Goal: Information Seeking & Learning: Learn about a topic

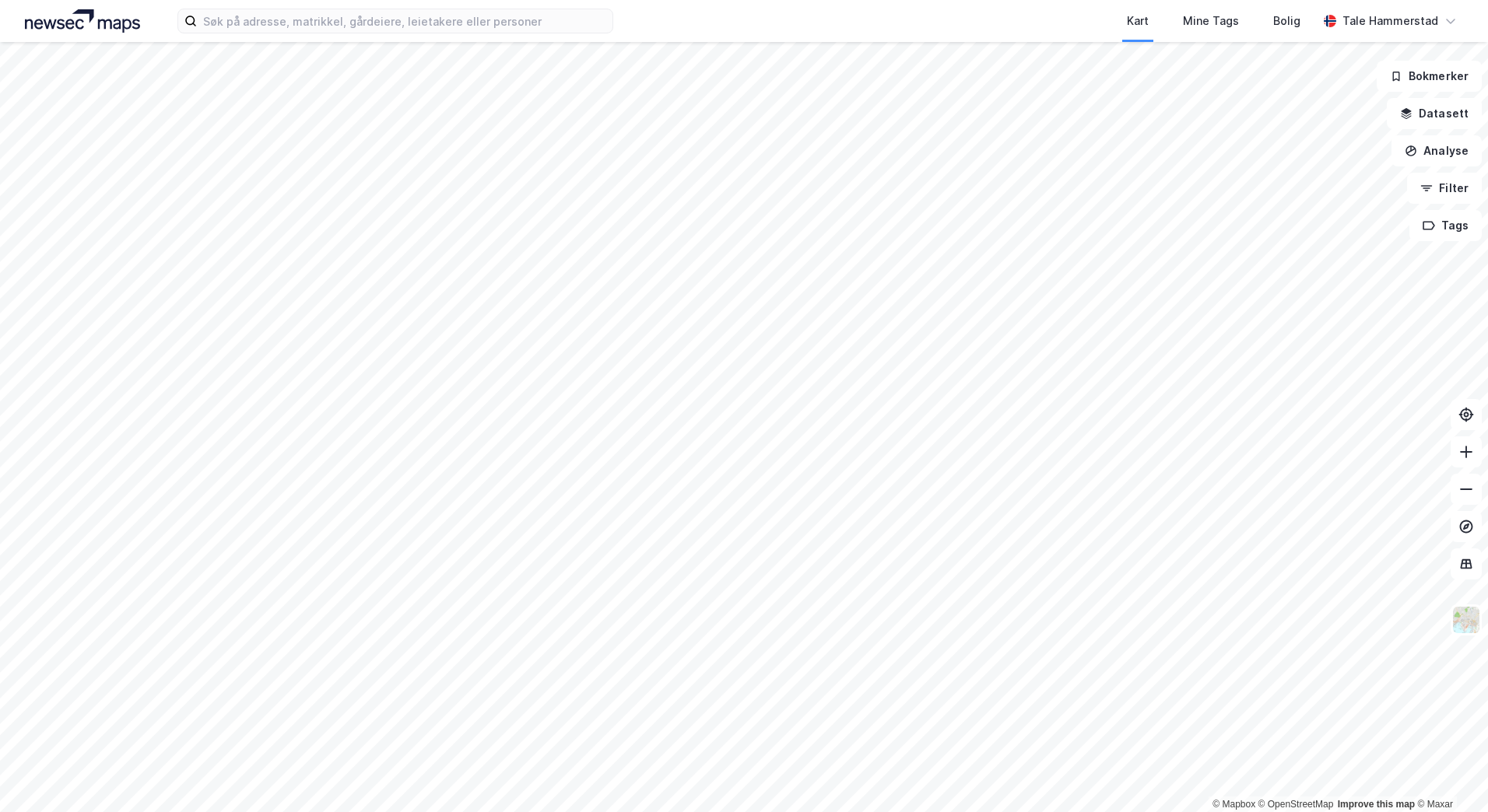
click at [293, 34] on div "Kart Mine Tags Bolig Tale Hammerstad" at bounding box center [744, 20] width 1488 height 42
click at [306, 14] on input at bounding box center [404, 20] width 416 height 23
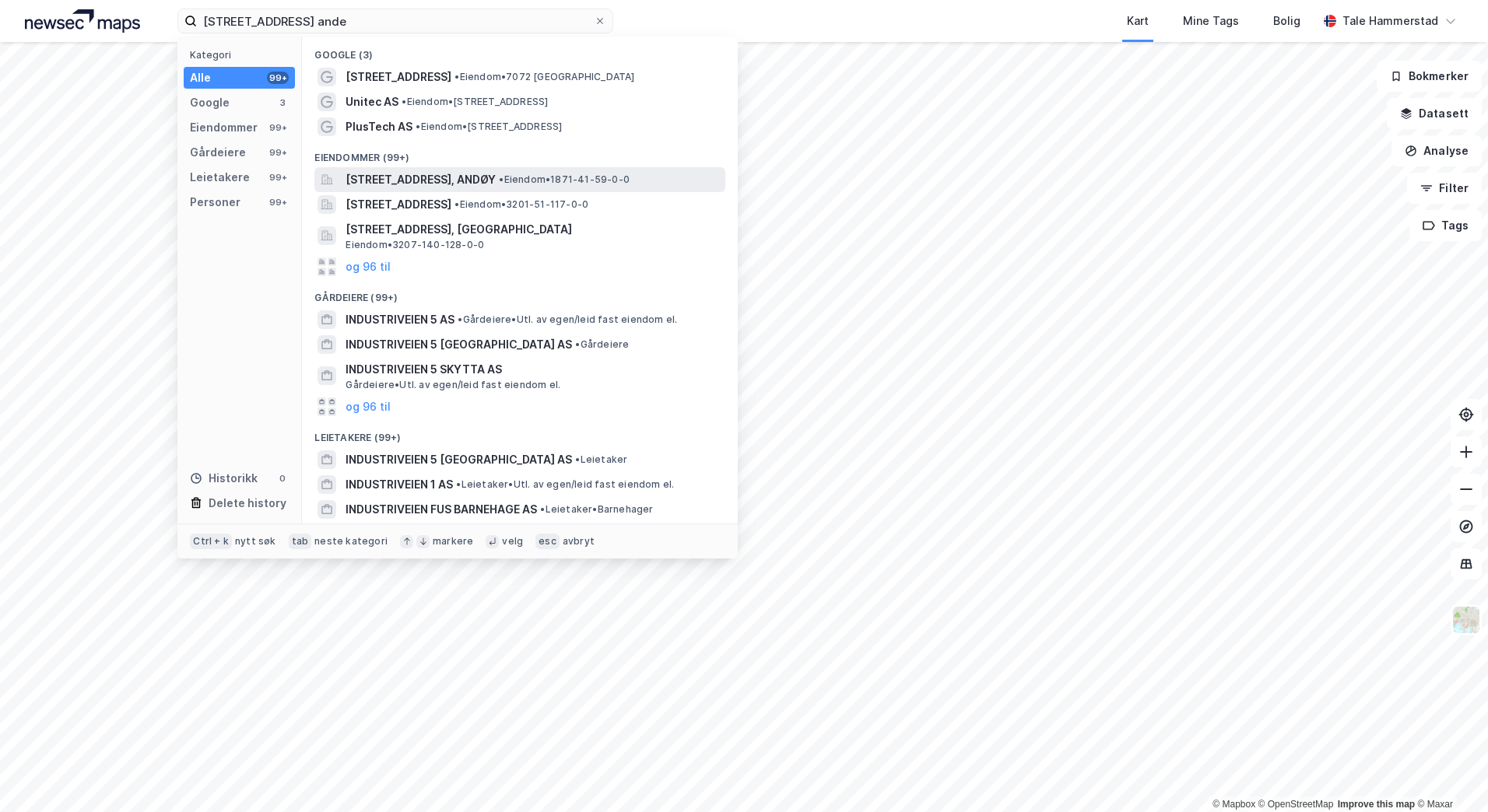
click at [394, 182] on span "[STREET_ADDRESS], ANDØY" at bounding box center [421, 180] width 150 height 19
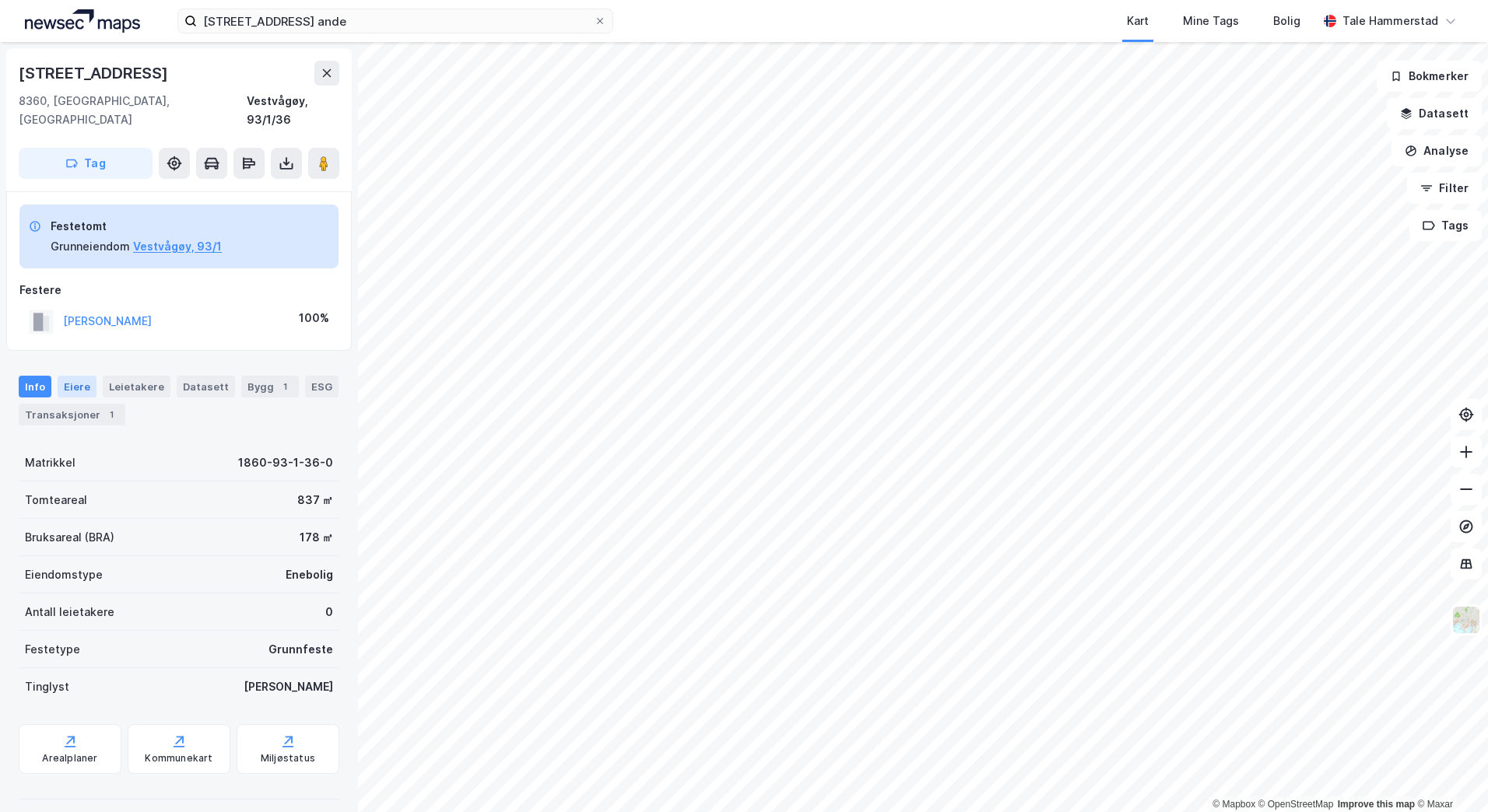
click at [77, 376] on div "Eiere" at bounding box center [78, 387] width 39 height 22
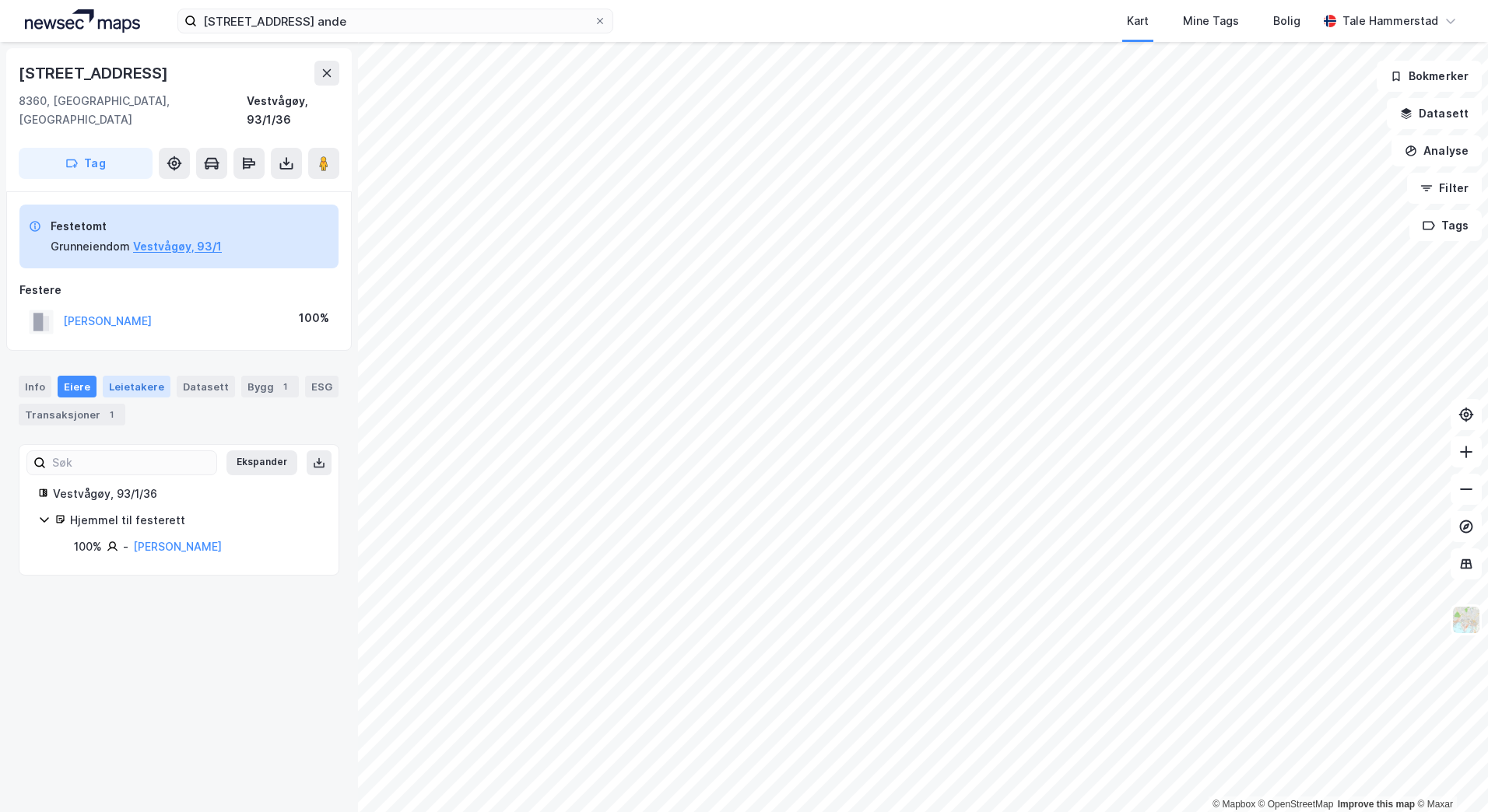
click at [145, 376] on div "Leietakere" at bounding box center [136, 387] width 67 height 22
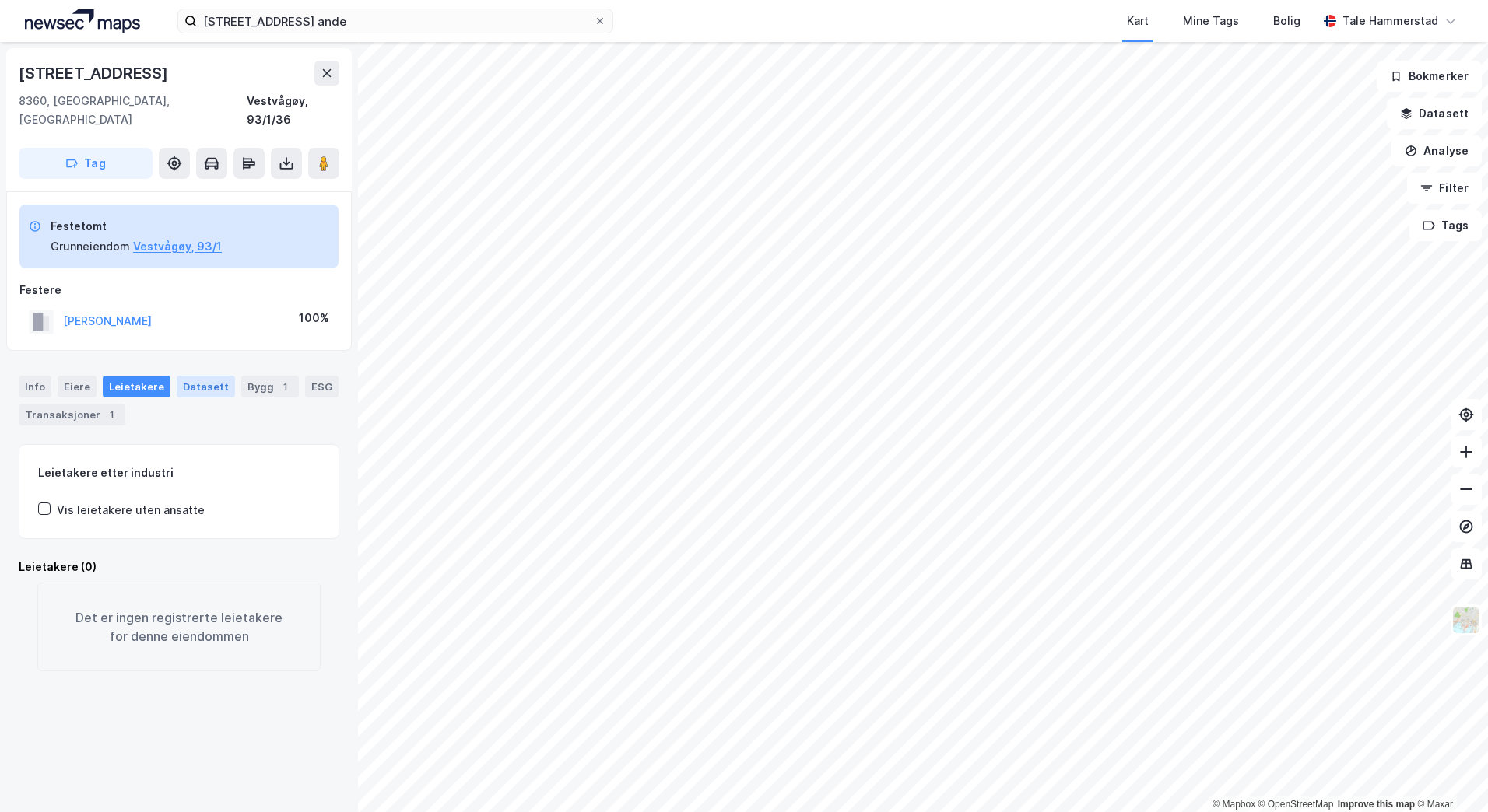
click at [199, 376] on div "Datasett" at bounding box center [206, 387] width 58 height 22
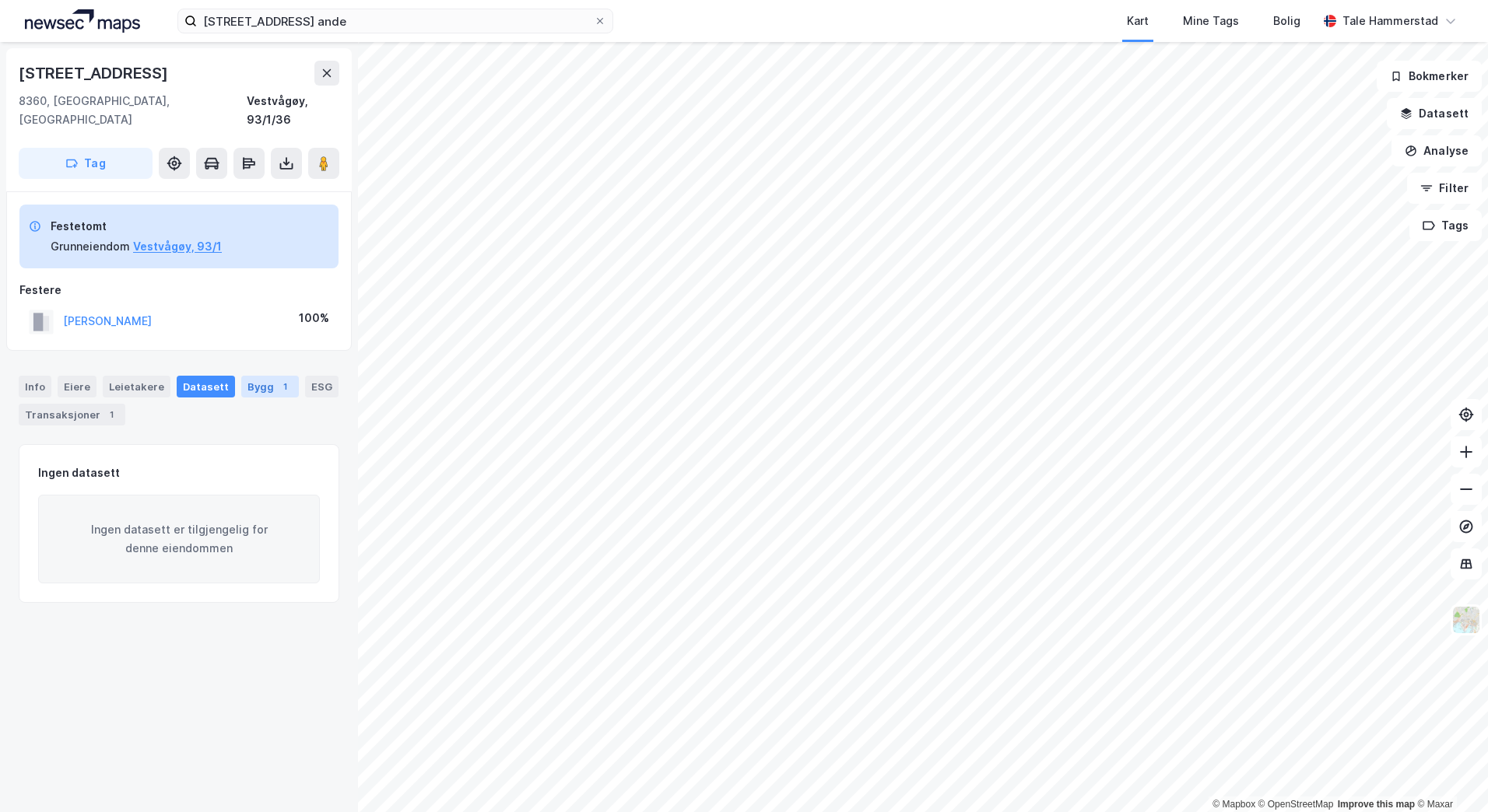
click at [262, 376] on div "Bygg 1" at bounding box center [270, 387] width 58 height 22
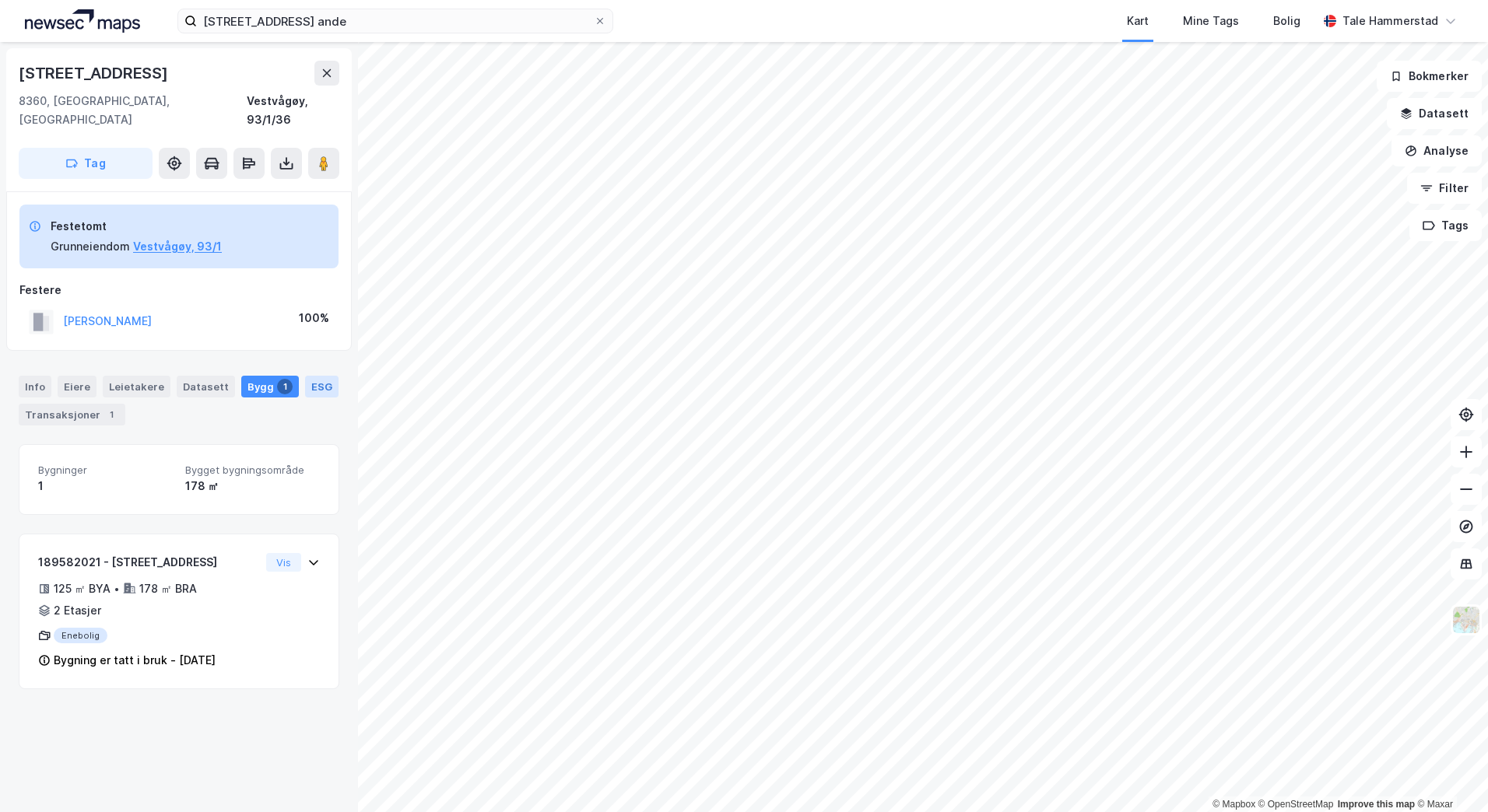
click at [305, 376] on div "ESG" at bounding box center [322, 387] width 33 height 22
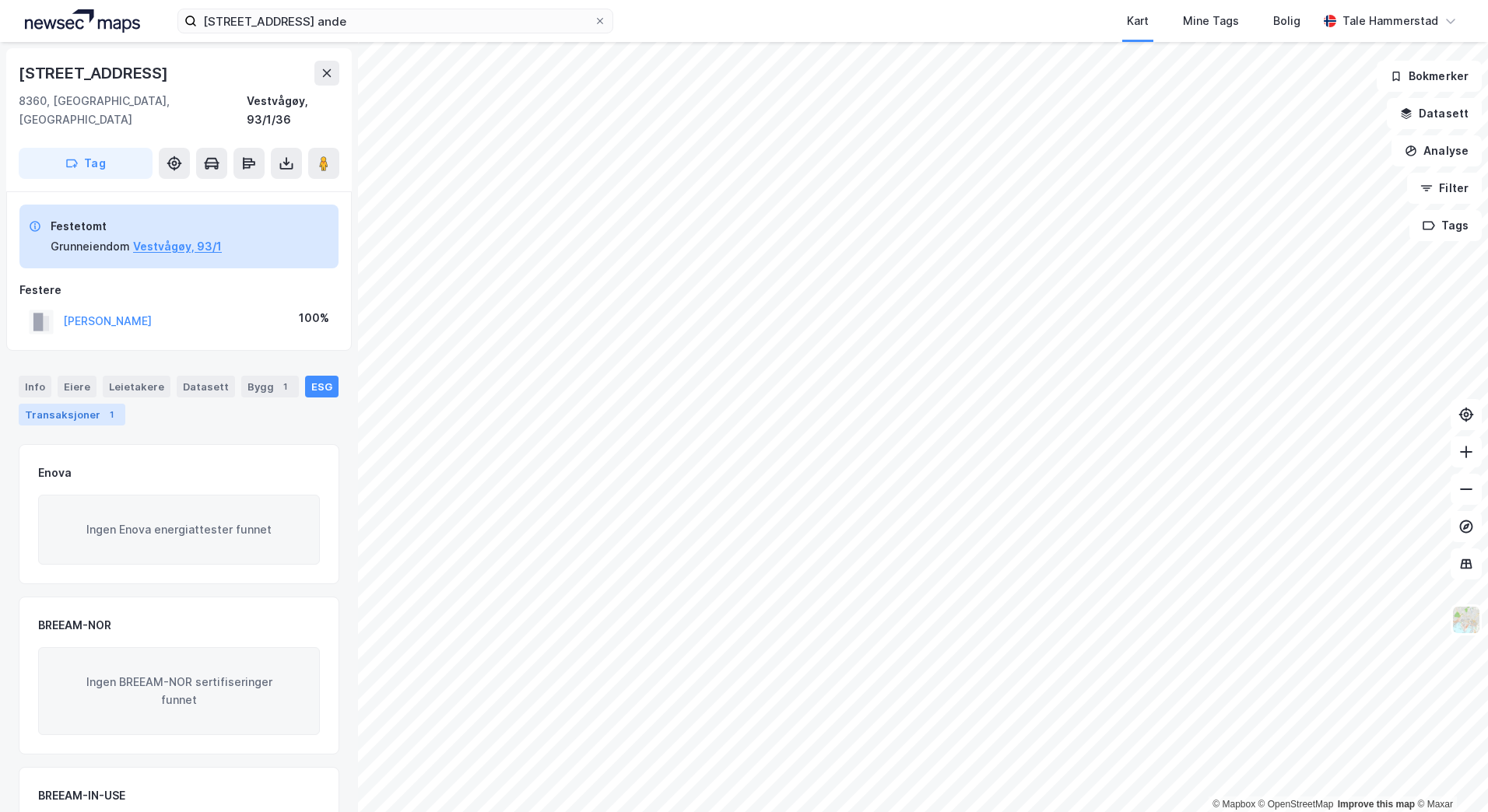
click at [77, 403] on div "Transaksjoner 1" at bounding box center [72, 415] width 107 height 22
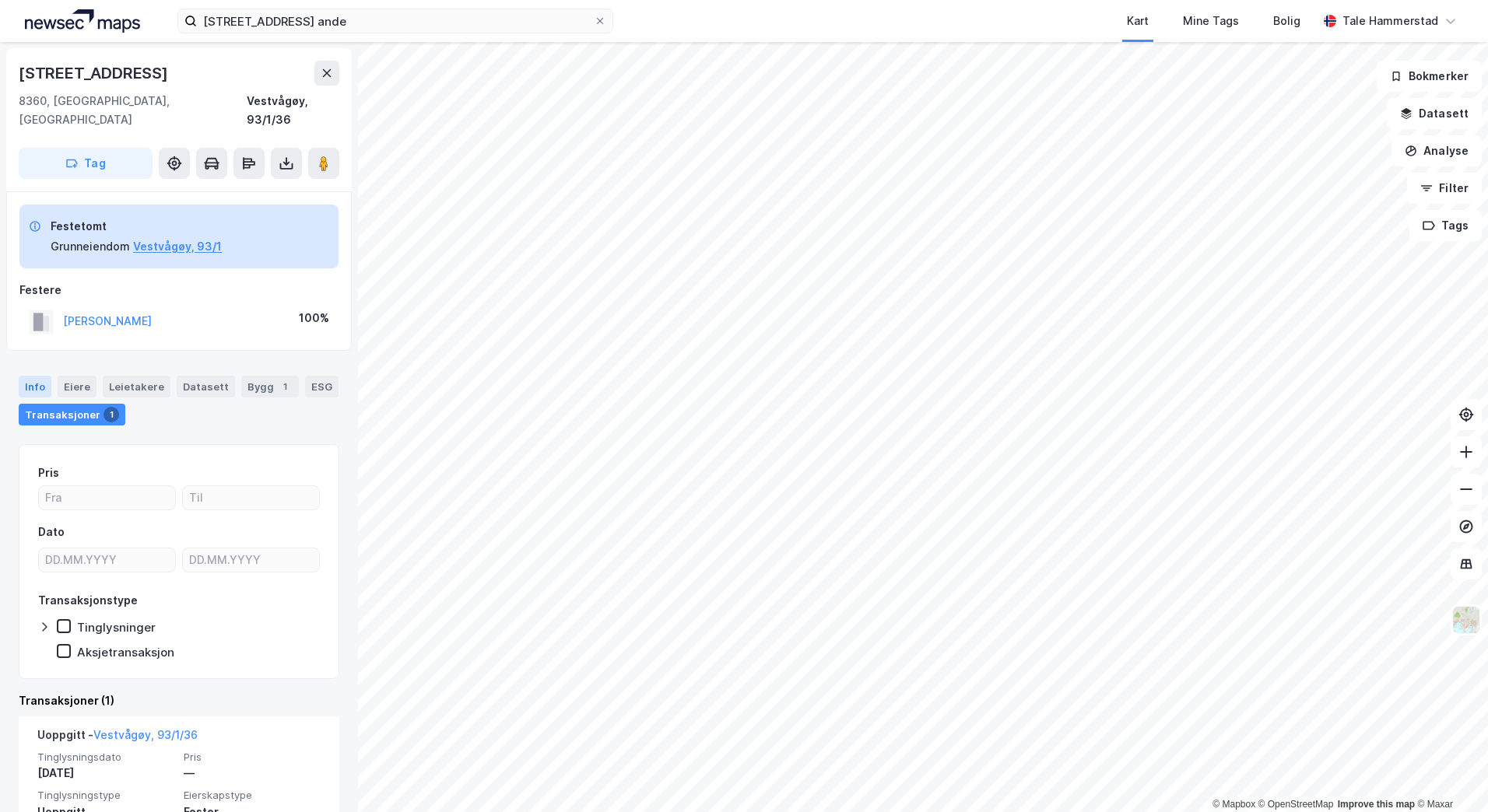
click at [31, 376] on div "Info" at bounding box center [35, 387] width 32 height 22
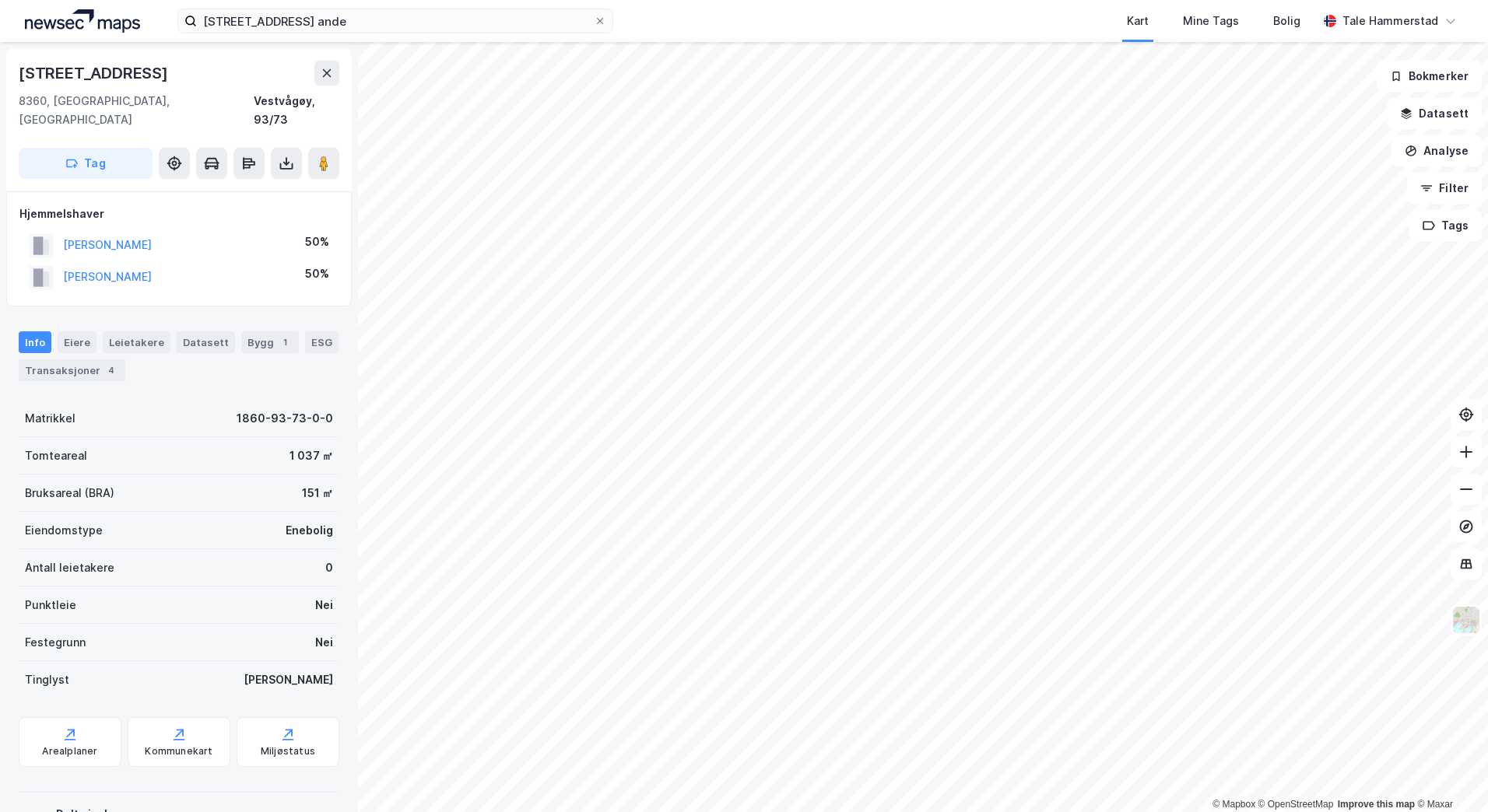
click at [1080, 0] on html "[STREET_ADDRESS] ande Kart Mine Tags Bolig Tale Hammerstad © Mapbox © OpenStree…" at bounding box center [744, 406] width 1488 height 812
click at [911, 23] on div "[STREET_ADDRESS] ande Kart Mine Tags Bolig Tale Hammerstad © Mapbox © OpenStree…" at bounding box center [744, 406] width 1488 height 812
click at [935, 1] on div "[STREET_ADDRESS] ande Kart Mine Tags Bolig Tale Hammerstad © Mapbox © OpenStree…" at bounding box center [744, 406] width 1488 height 812
click at [350, 21] on input "[STREET_ADDRESS] ande" at bounding box center [395, 20] width 397 height 23
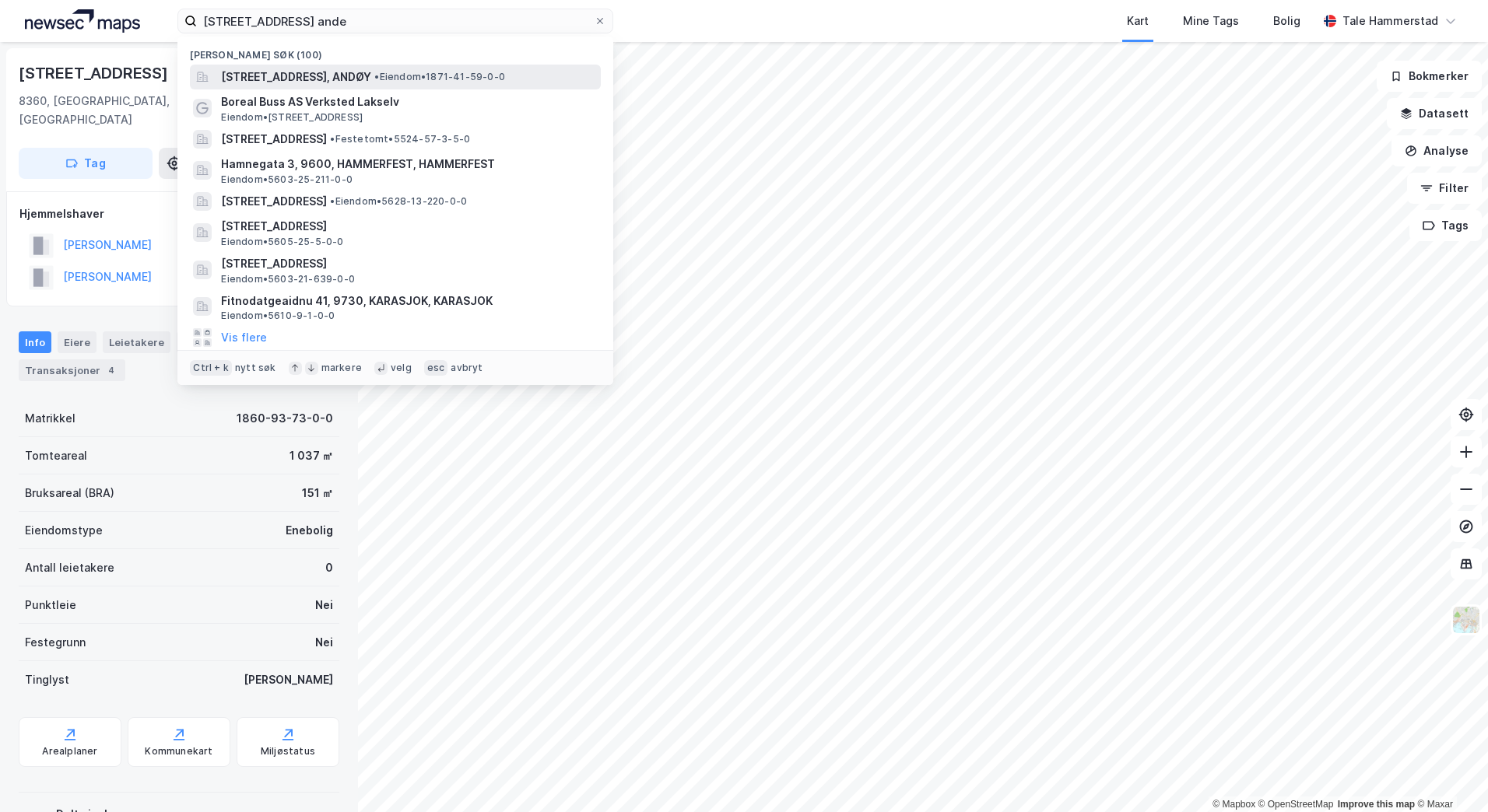
click at [351, 75] on span "[STREET_ADDRESS], ANDØY" at bounding box center [296, 77] width 150 height 19
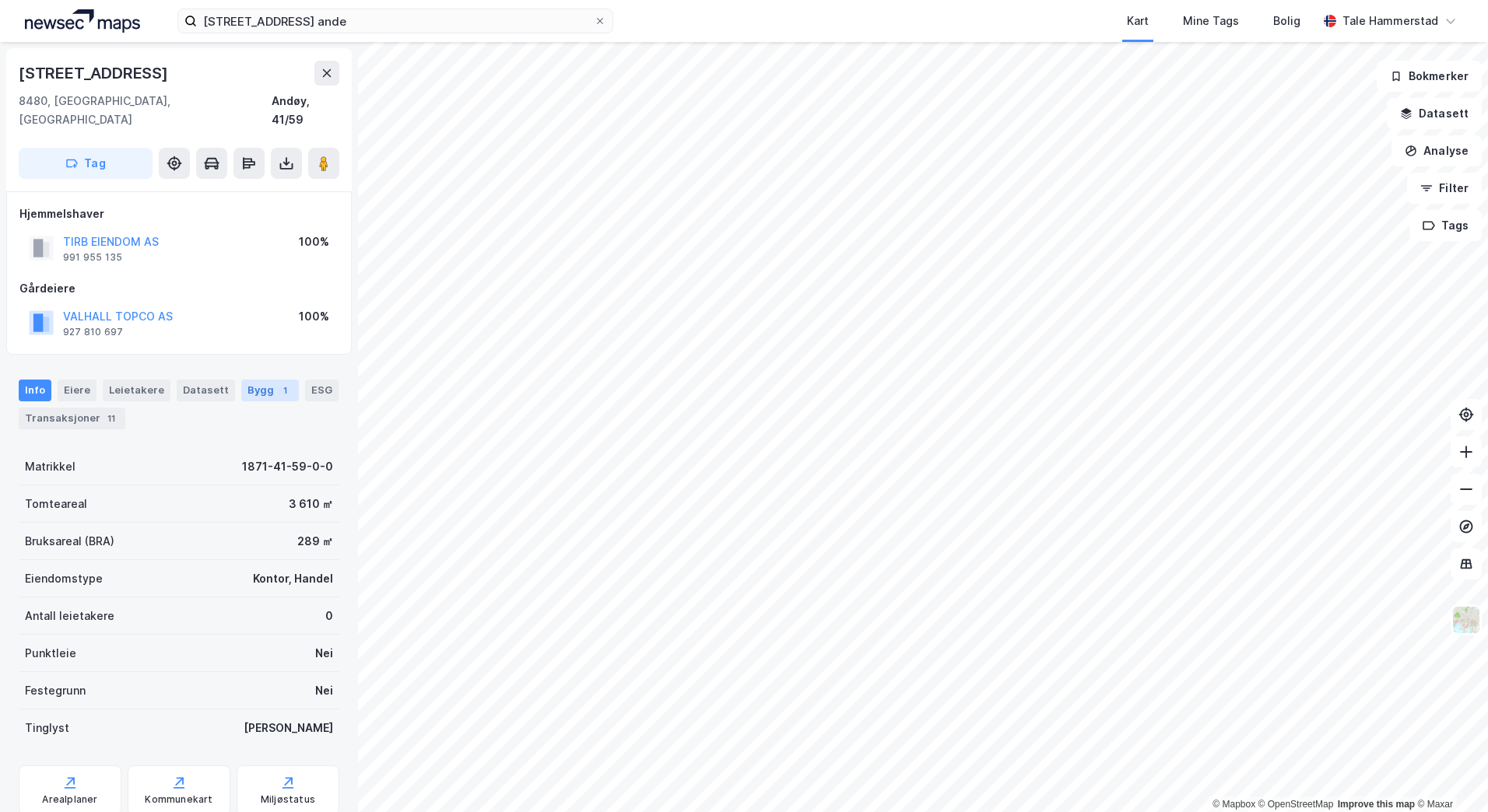
click at [259, 380] on div "Bygg 1" at bounding box center [270, 391] width 58 height 22
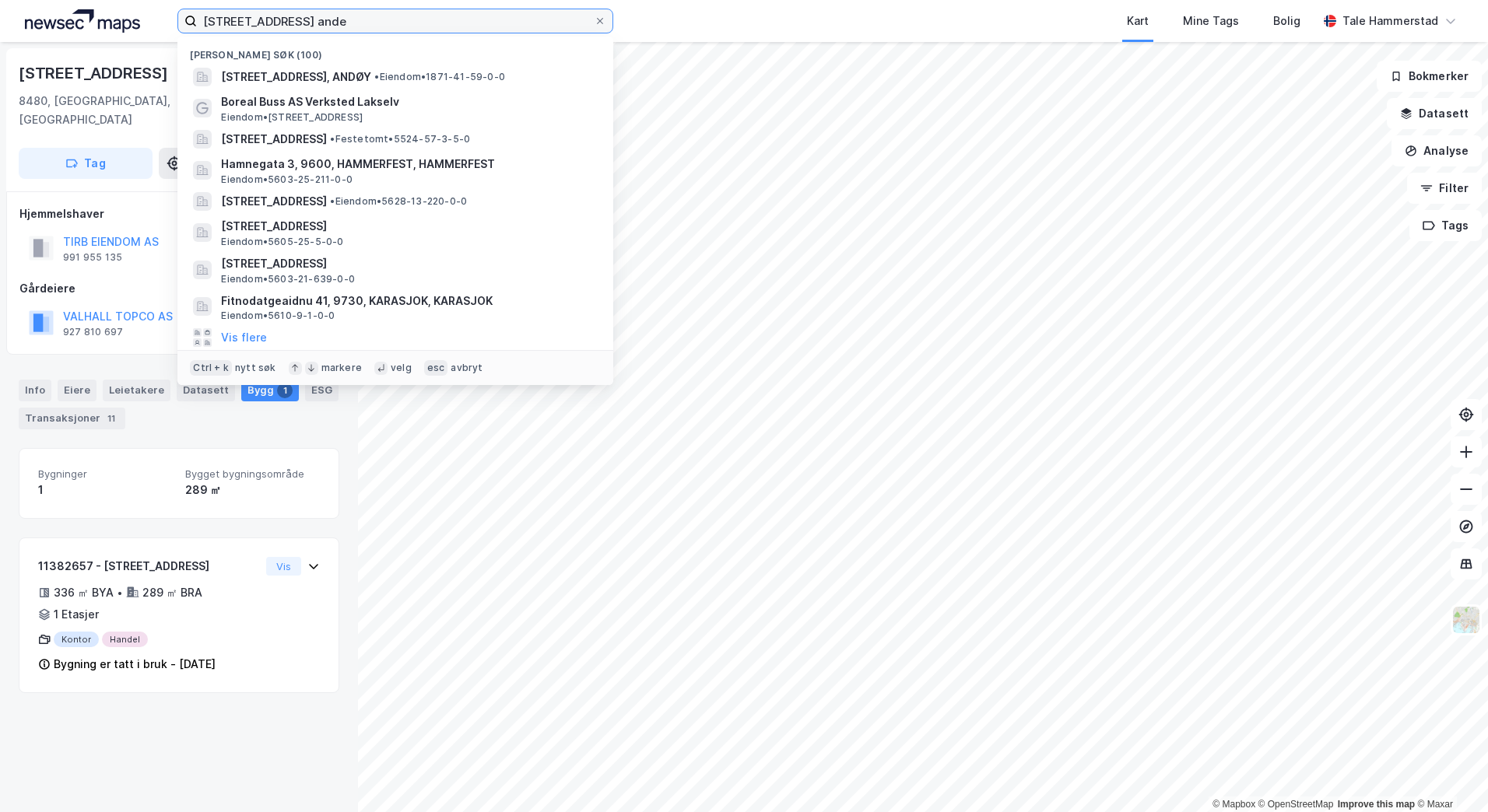
drag, startPoint x: 340, startPoint y: 17, endPoint x: 96, endPoint y: 31, distance: 244.4
click at [96, 31] on div "[STREET_ADDRESS] ande Nylige søk (100) [STREET_ADDRESS], ANDØY • Eiendom • 1871…" at bounding box center [744, 20] width 1488 height 42
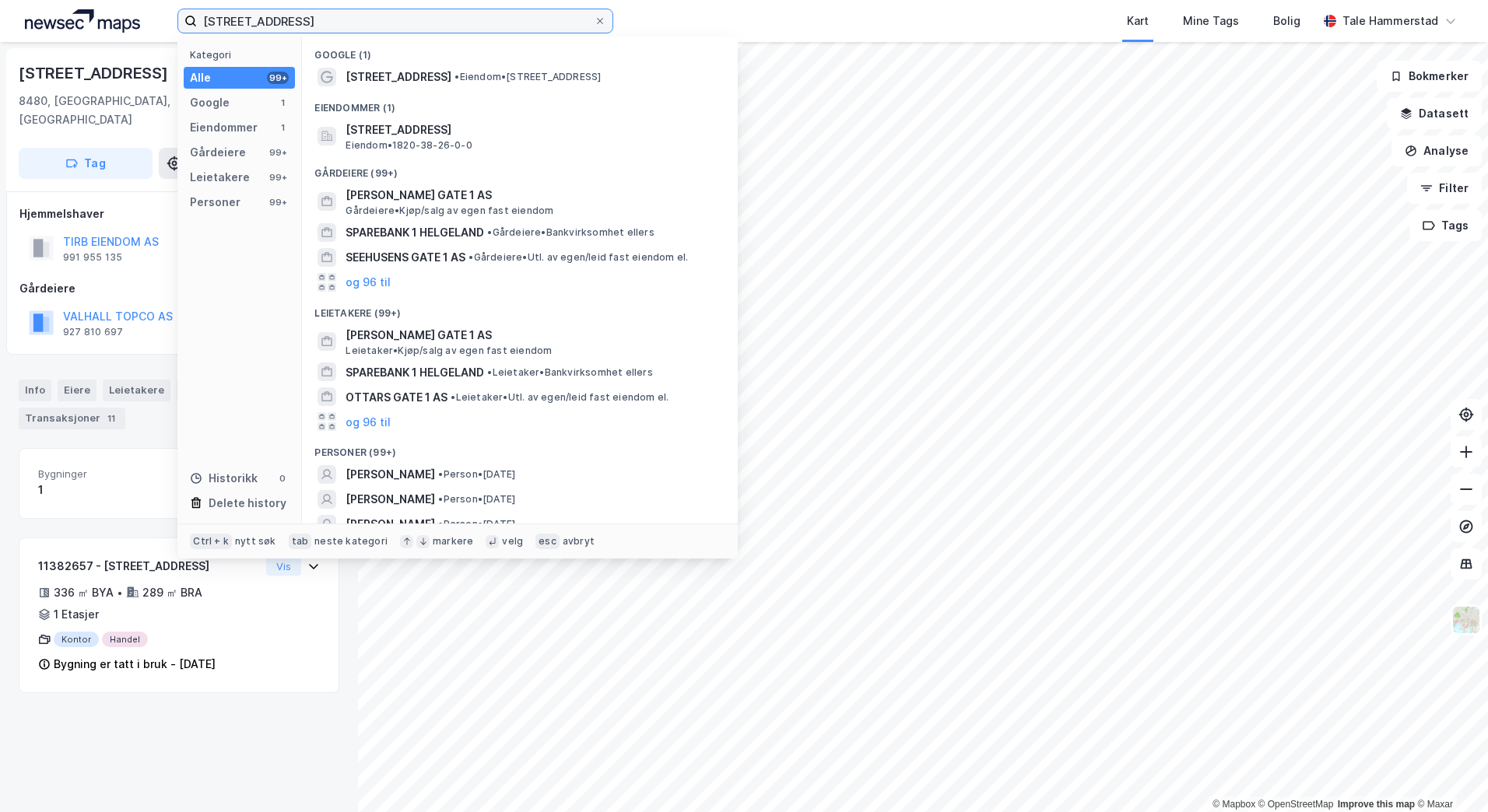
type input "[STREET_ADDRESS]"
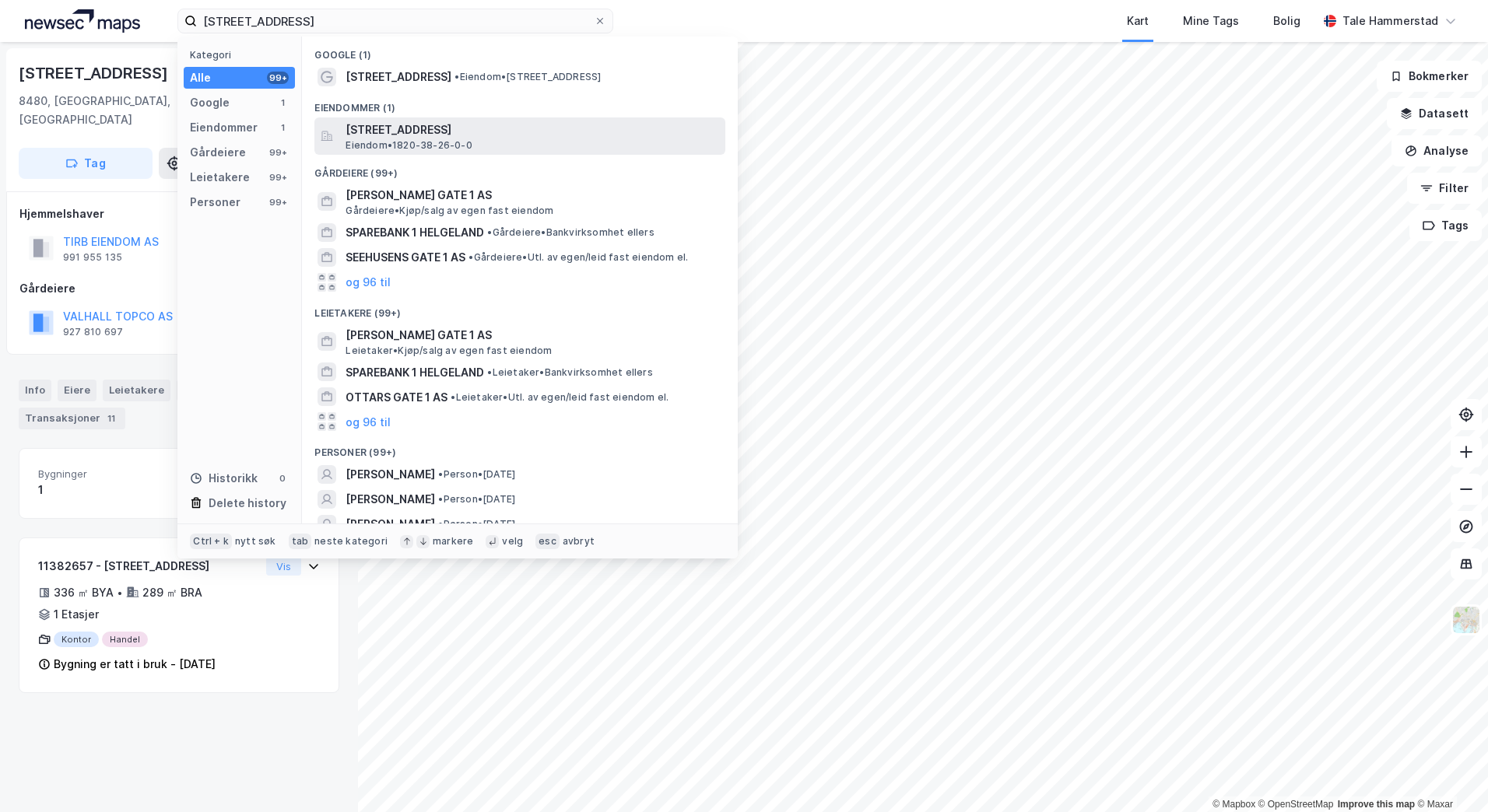
click at [527, 144] on div "[STREET_ADDRESS] Eiendom • 1820-38-26-0-0" at bounding box center [534, 136] width 377 height 31
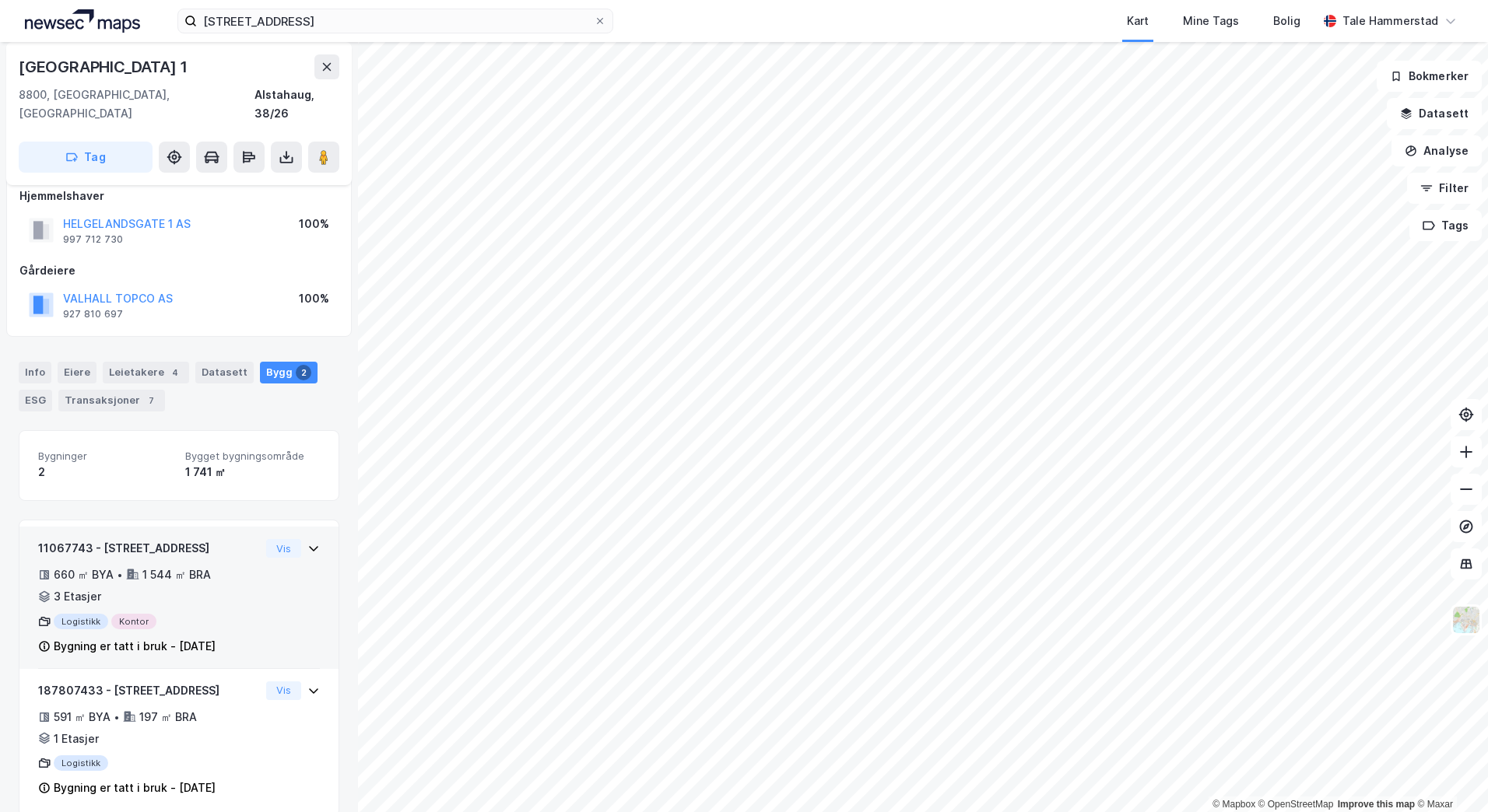
scroll to position [22, 0]
